Goal: Check status: Check status

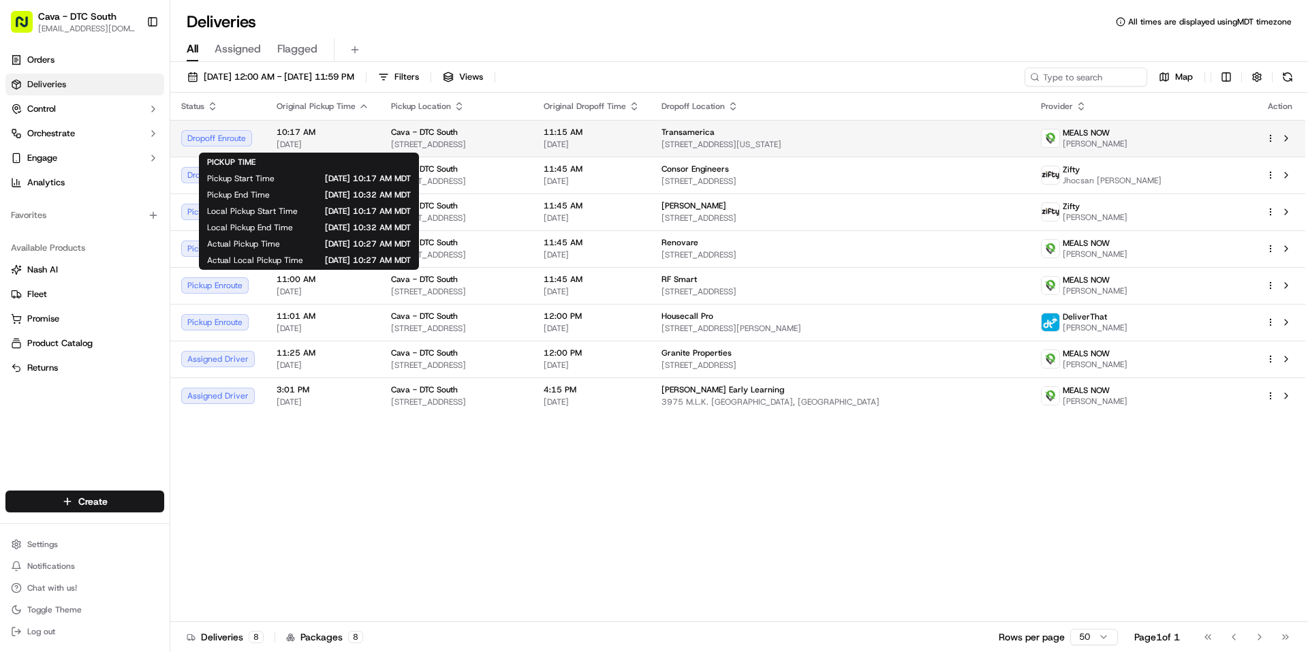
click at [349, 136] on span "10:17 AM" at bounding box center [323, 132] width 93 height 11
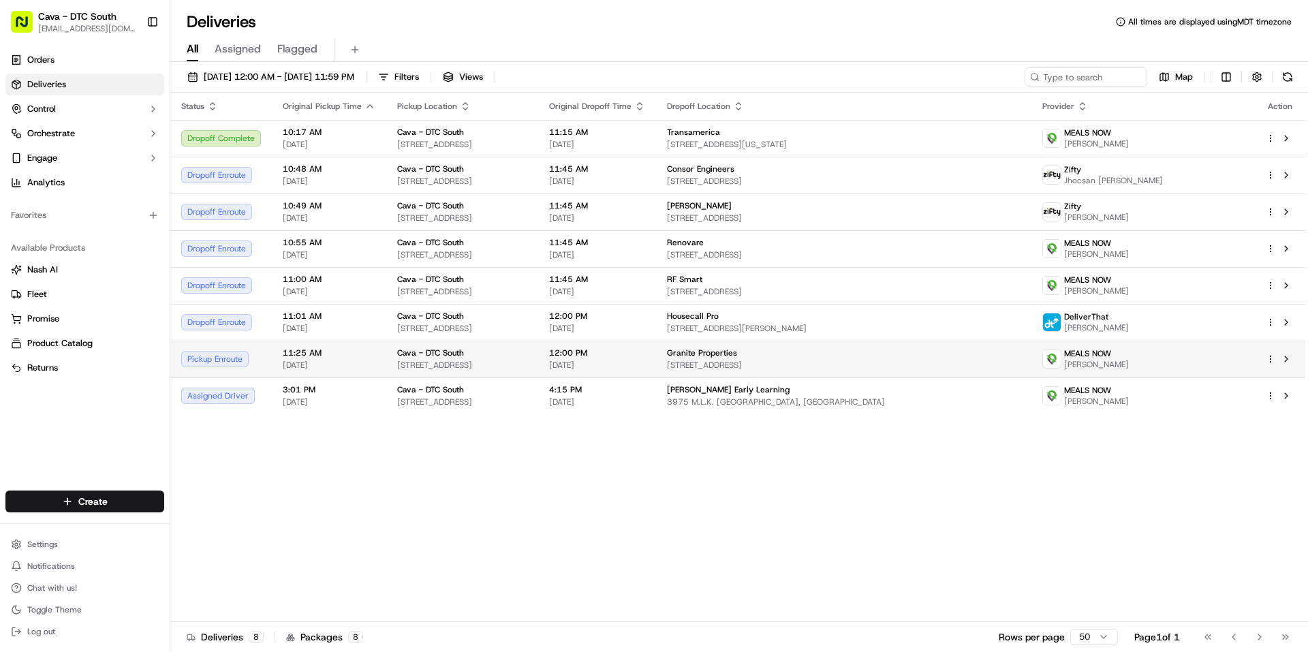
click at [856, 358] on div "Granite Properties [STREET_ADDRESS]" at bounding box center [844, 358] width 354 height 23
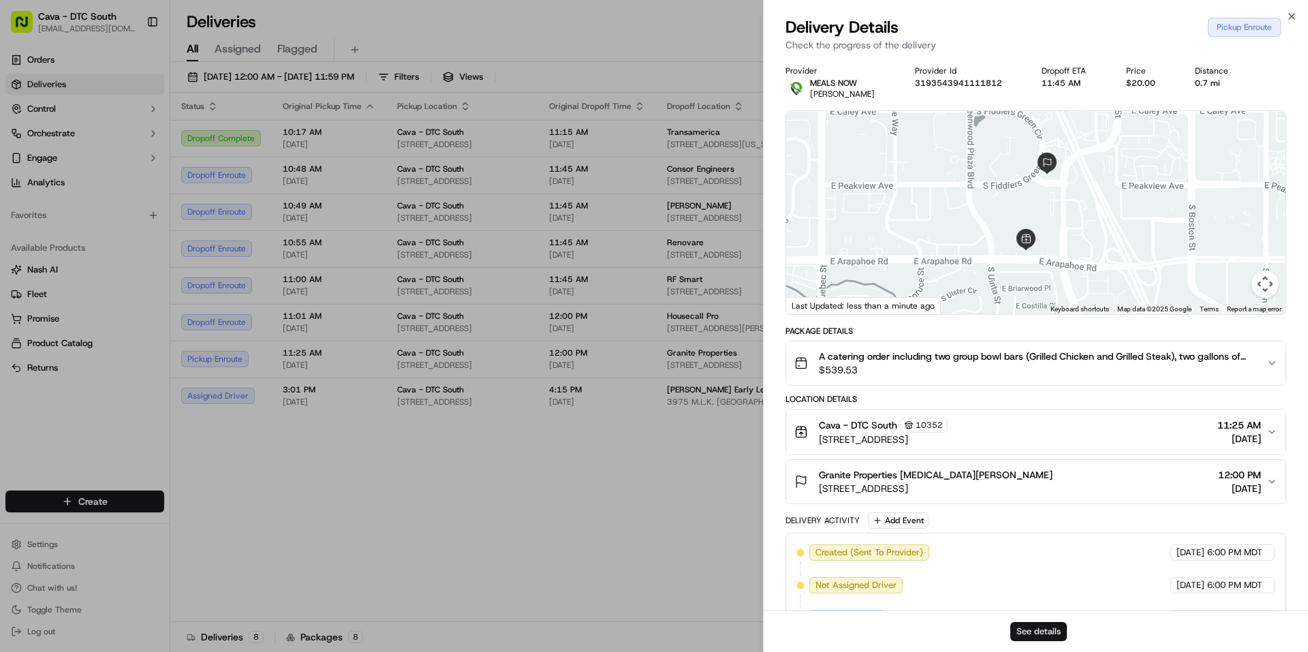
click at [1040, 635] on button "See details" at bounding box center [1038, 631] width 57 height 19
